Goal: Information Seeking & Learning: Learn about a topic

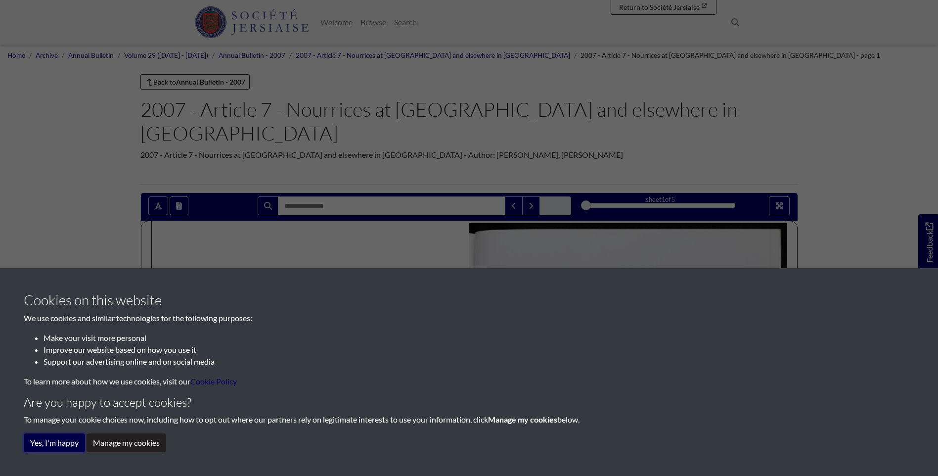
click at [40, 442] on button "Yes, I'm happy" at bounding box center [54, 442] width 61 height 19
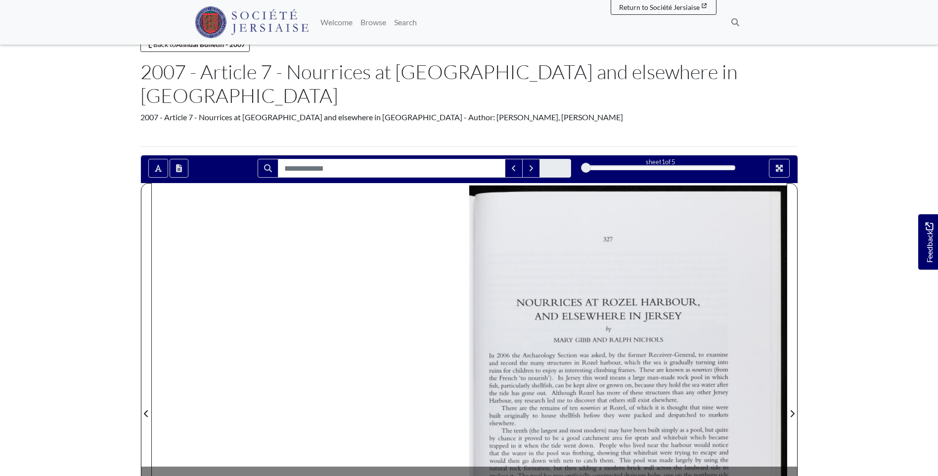
scroll to position [99, 0]
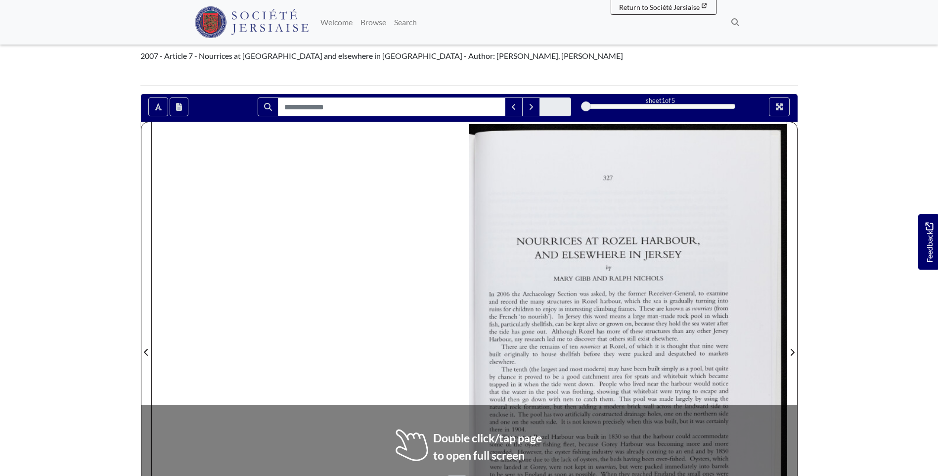
click at [387, 323] on div at bounding box center [469, 346] width 635 height 449
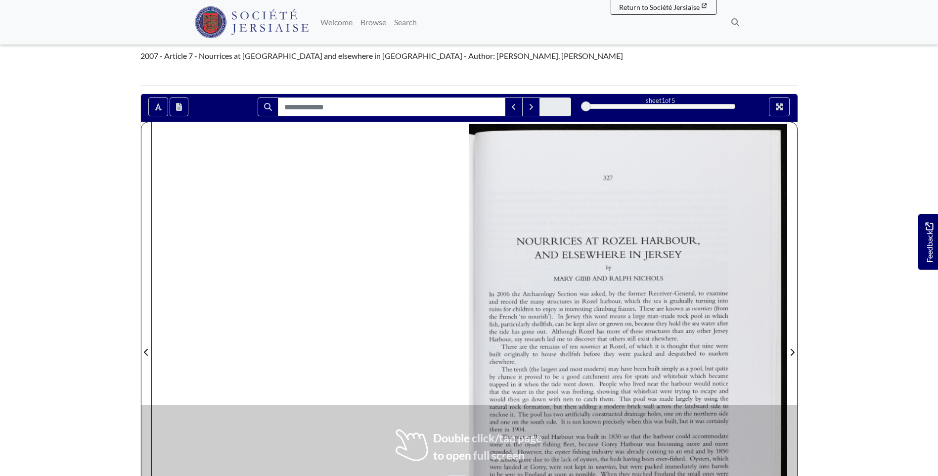
click at [387, 323] on div at bounding box center [469, 346] width 635 height 449
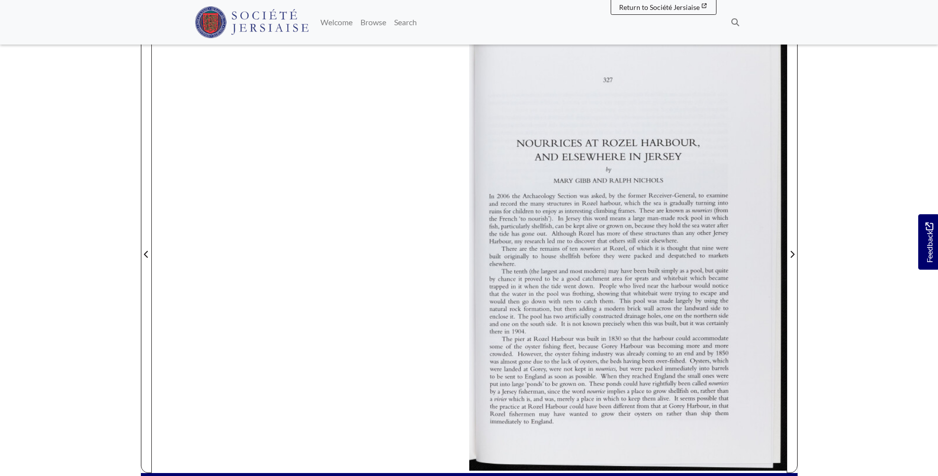
scroll to position [198, 0]
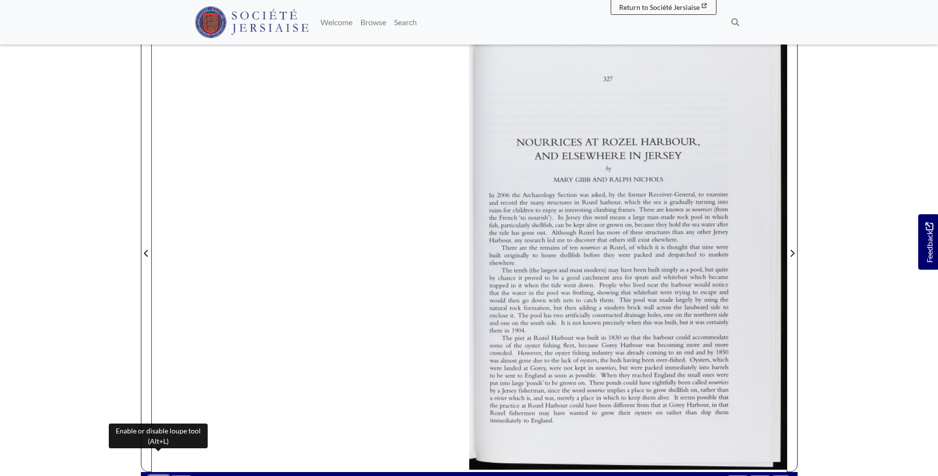
click at [158, 475] on icon "Enable or disable loupe tool (Alt+L)" at bounding box center [159, 484] width 8 height 8
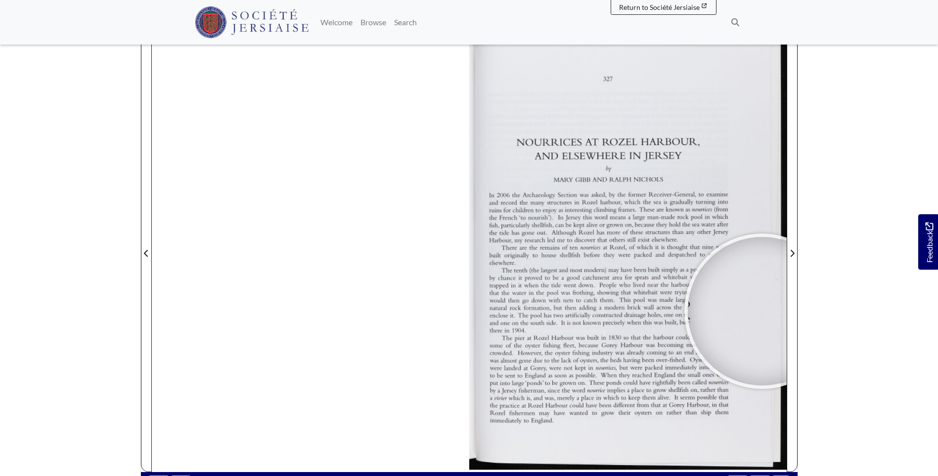
click at [905, 251] on body "Menu" at bounding box center [469, 273] width 938 height 943
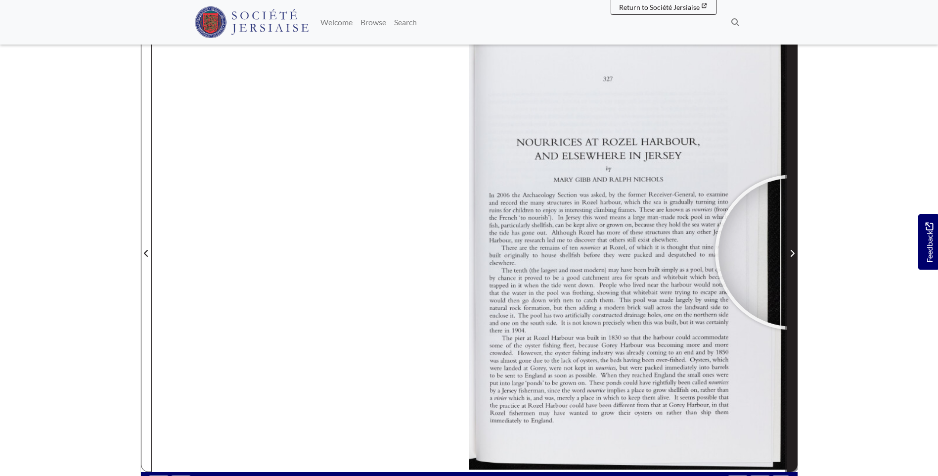
click at [792, 250] on icon "Next Page" at bounding box center [792, 253] width 4 height 7
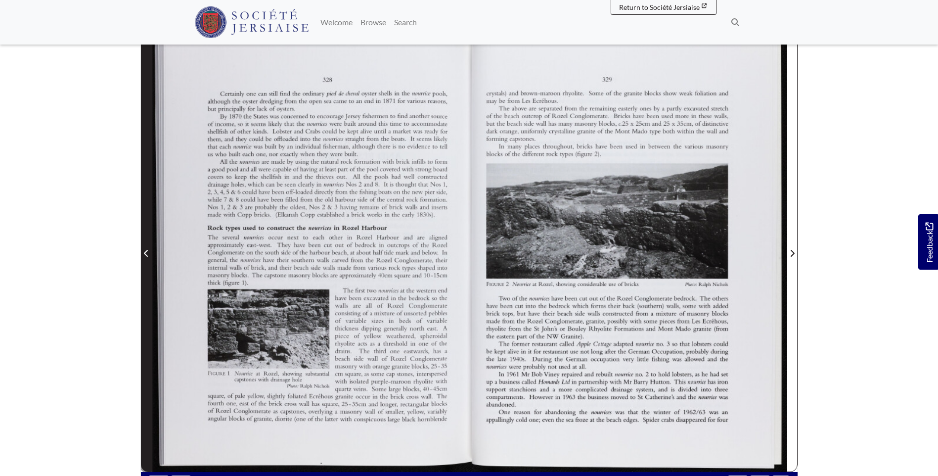
click at [147, 249] on icon "Previous Page" at bounding box center [146, 253] width 5 height 8
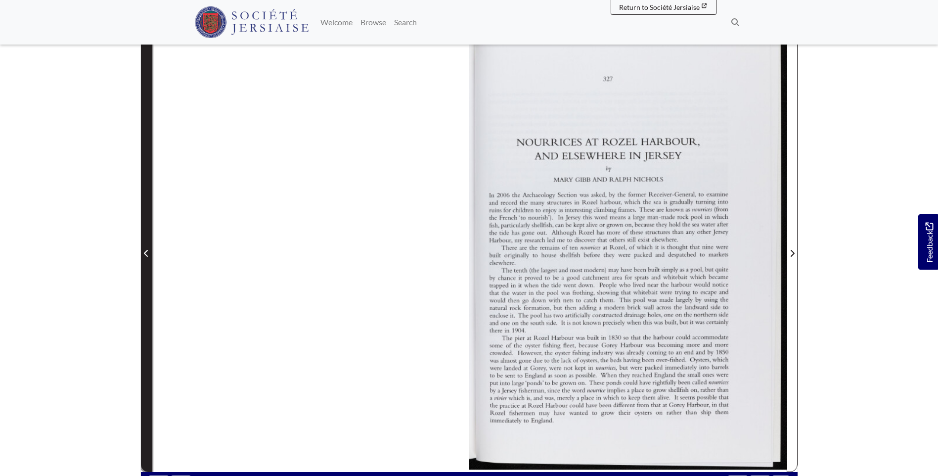
click at [147, 249] on icon "Previous Page" at bounding box center [146, 253] width 5 height 8
